Goal: Obtain resource: Download file/media

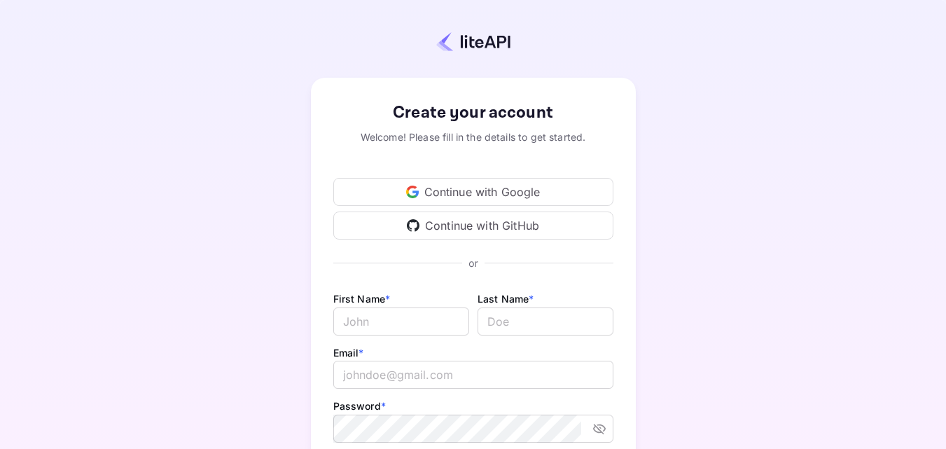
click at [455, 186] on div "Continue with Google" at bounding box center [473, 192] width 280 height 28
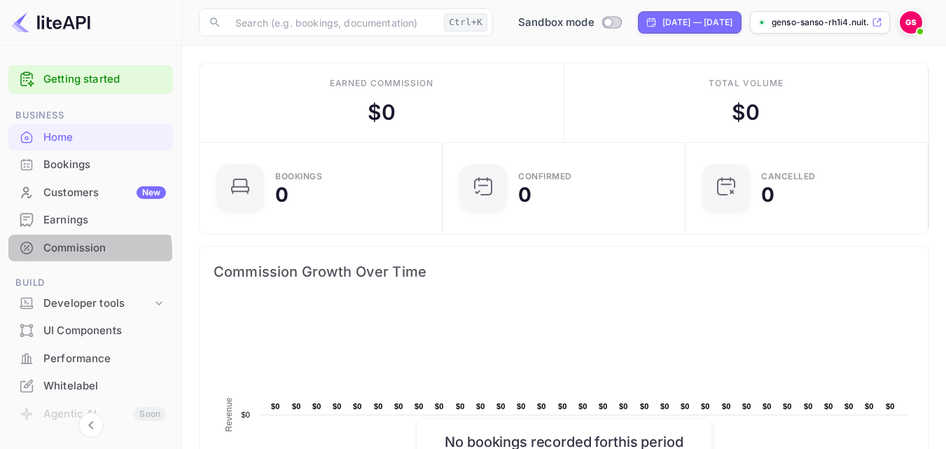
click at [58, 253] on div "Commission" at bounding box center [104, 248] width 122 height 16
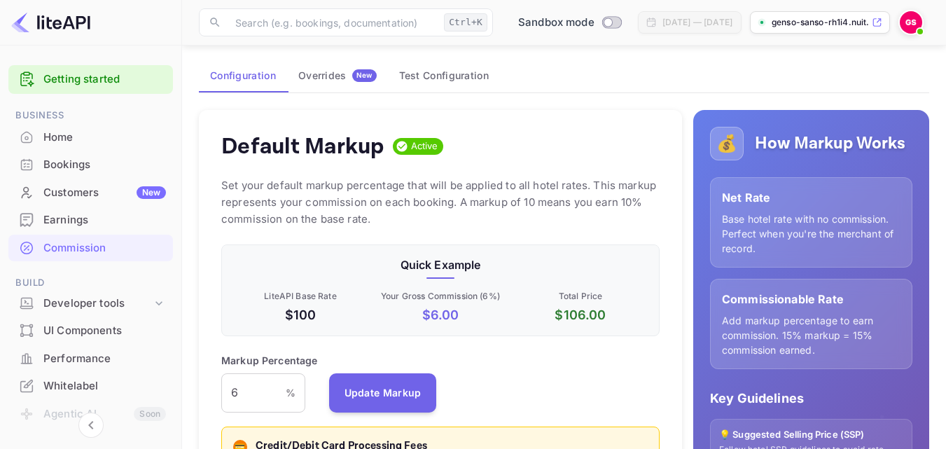
scroll to position [66, 0]
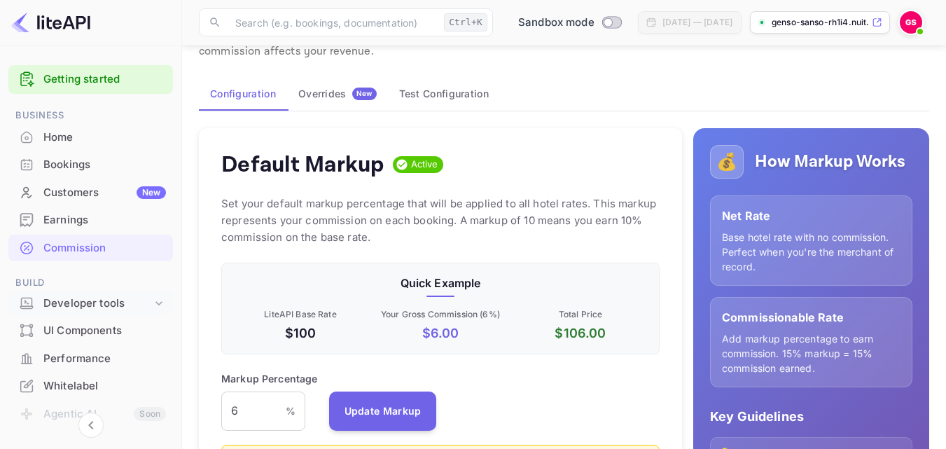
click at [80, 309] on div "Developer tools" at bounding box center [97, 303] width 108 height 16
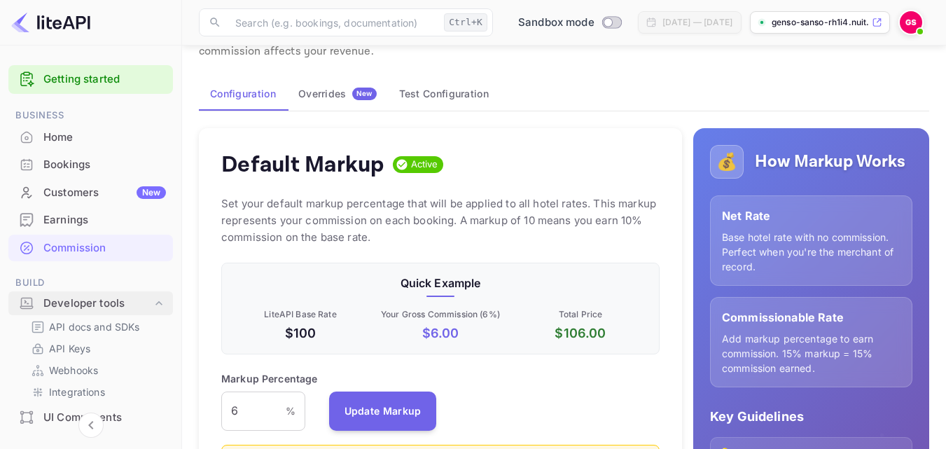
click at [66, 304] on div "Developer tools" at bounding box center [97, 303] width 108 height 16
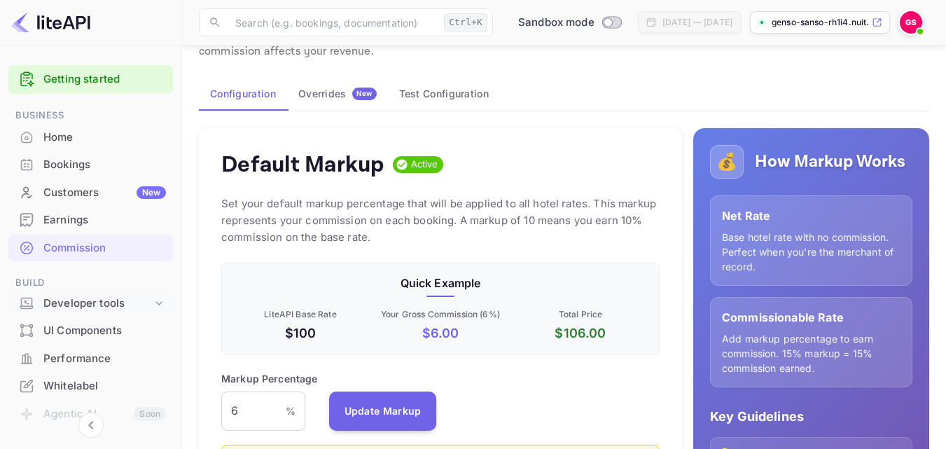
click at [66, 304] on div "Developer tools" at bounding box center [97, 303] width 108 height 16
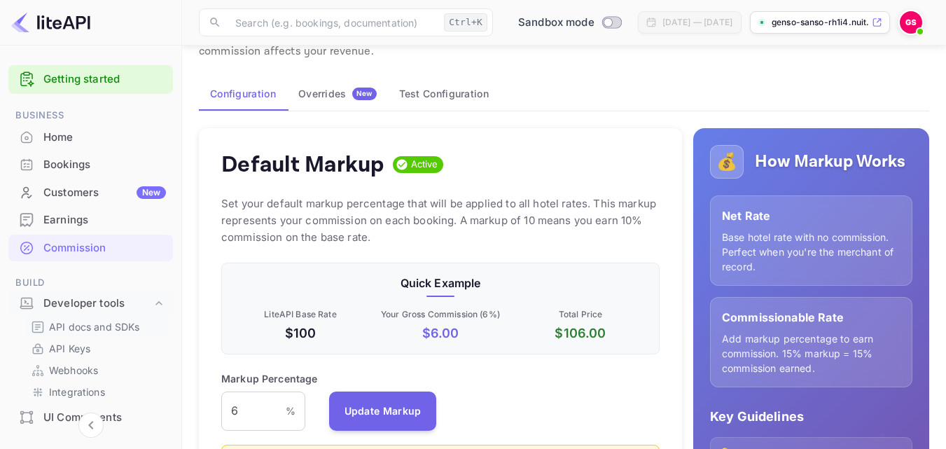
click at [62, 322] on p "API docs and SDKs" at bounding box center [94, 326] width 91 height 15
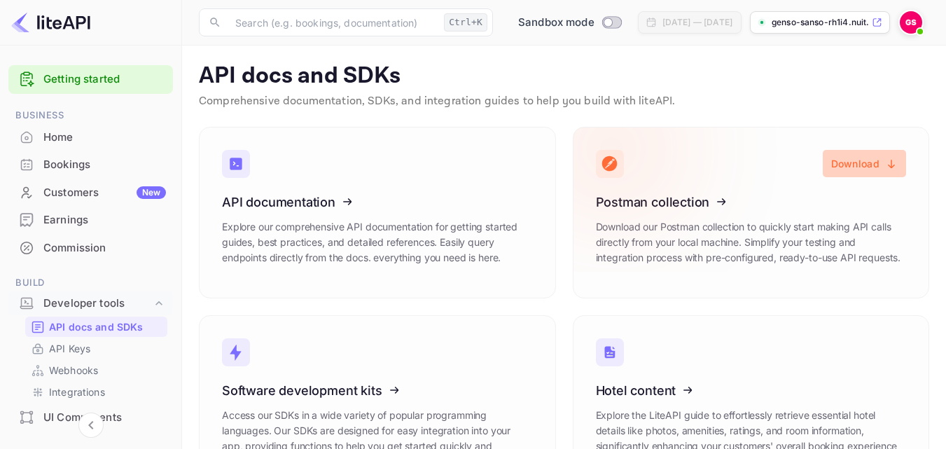
click at [874, 164] on button "Download" at bounding box center [863, 163] width 83 height 27
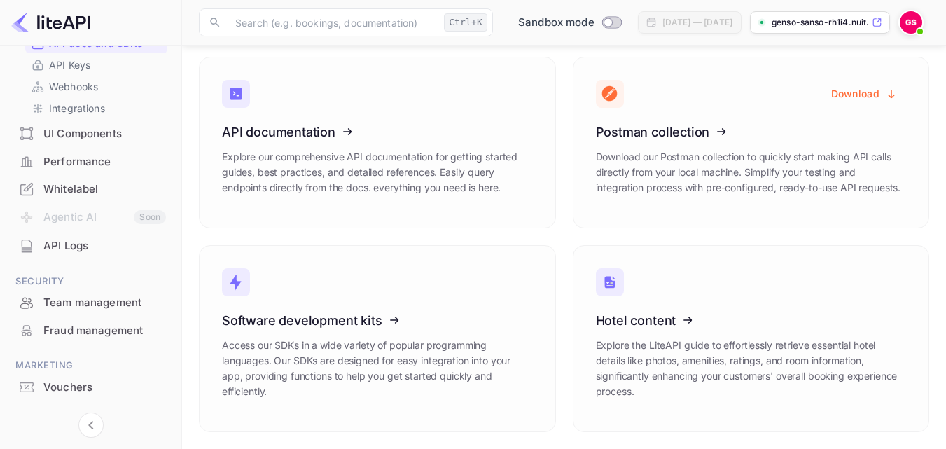
scroll to position [313, 0]
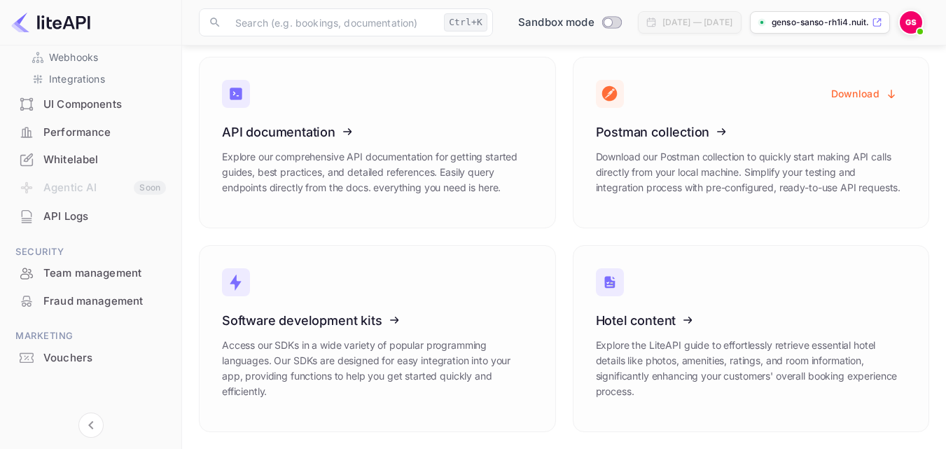
click at [65, 161] on div "Whitelabel" at bounding box center [104, 160] width 122 height 16
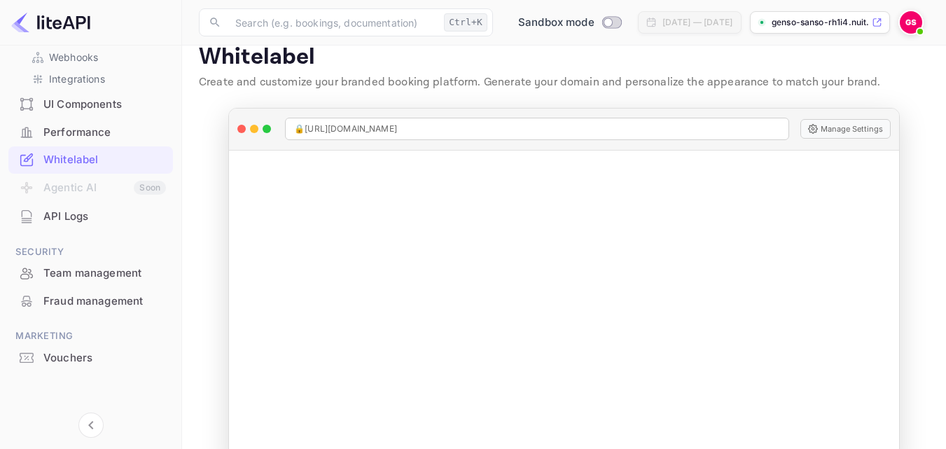
scroll to position [22, 0]
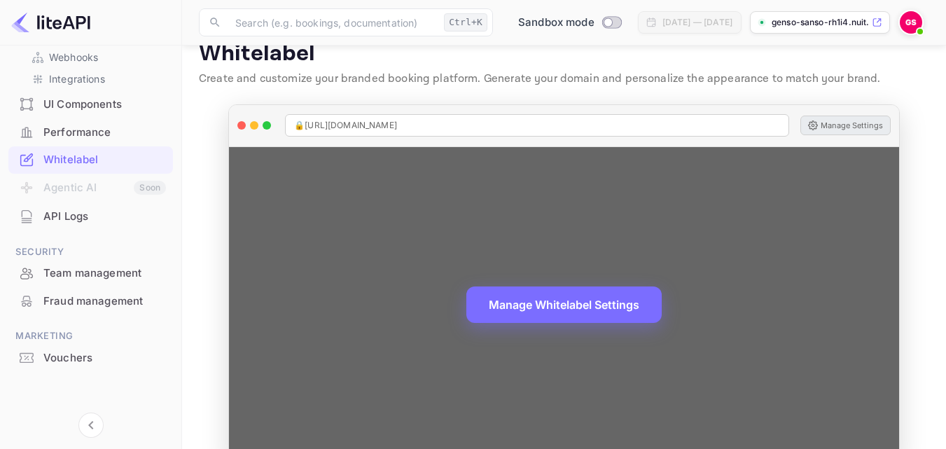
click at [854, 127] on button "Manage Settings" at bounding box center [845, 125] width 90 height 20
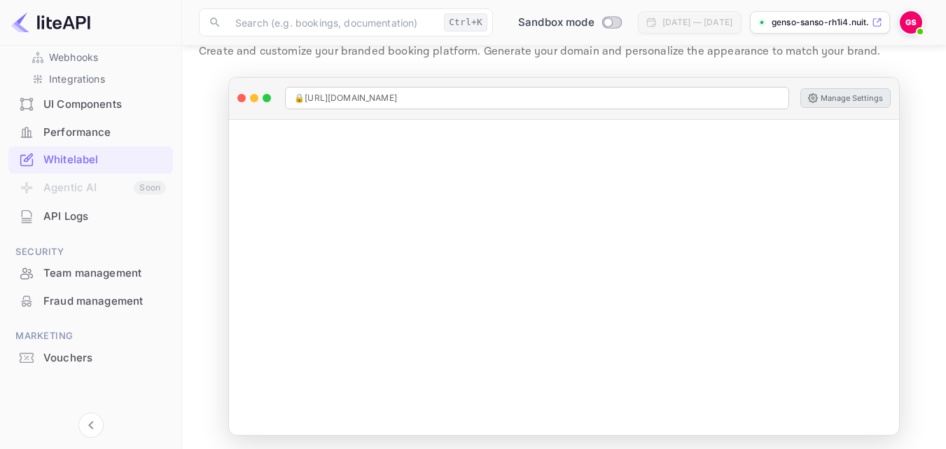
scroll to position [53, 0]
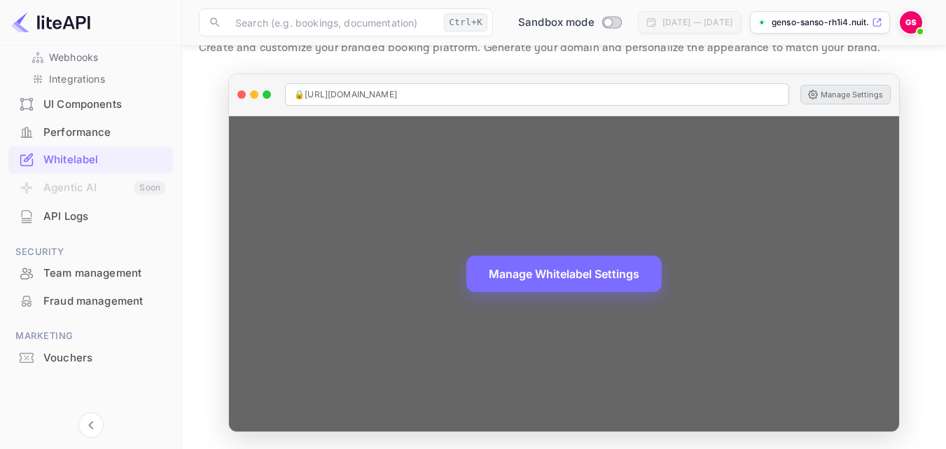
drag, startPoint x: 894, startPoint y: 177, endPoint x: 888, endPoint y: 213, distance: 36.8
click at [888, 213] on div "Manage Whitelabel Settings" at bounding box center [564, 274] width 670 height 316
drag, startPoint x: 895, startPoint y: 213, endPoint x: 895, endPoint y: 220, distance: 7.7
click at [895, 220] on div "Manage Whitelabel Settings" at bounding box center [564, 274] width 670 height 316
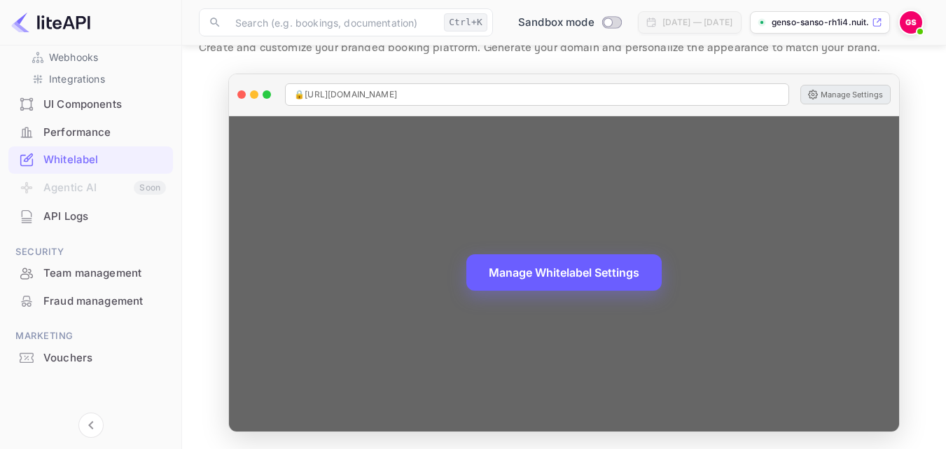
click at [581, 278] on button "Manage Whitelabel Settings" at bounding box center [563, 272] width 195 height 36
